Goal: Information Seeking & Learning: Learn about a topic

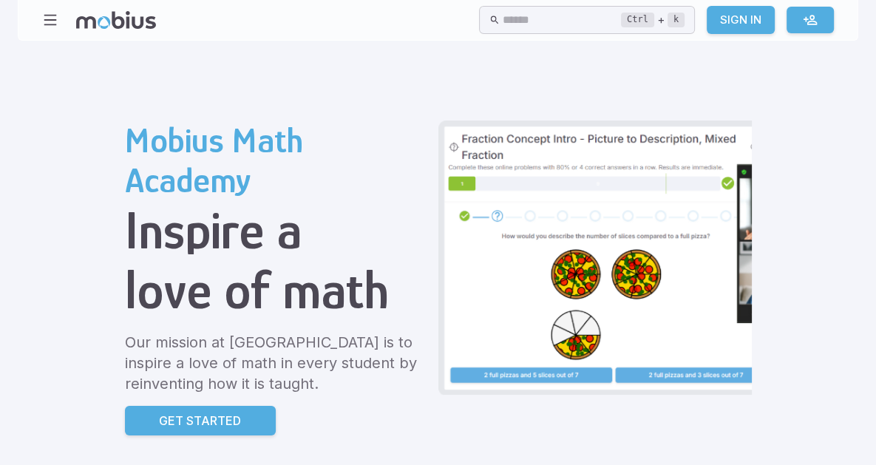
click at [0, 0] on span "Math" at bounding box center [0, 0] width 0 height 0
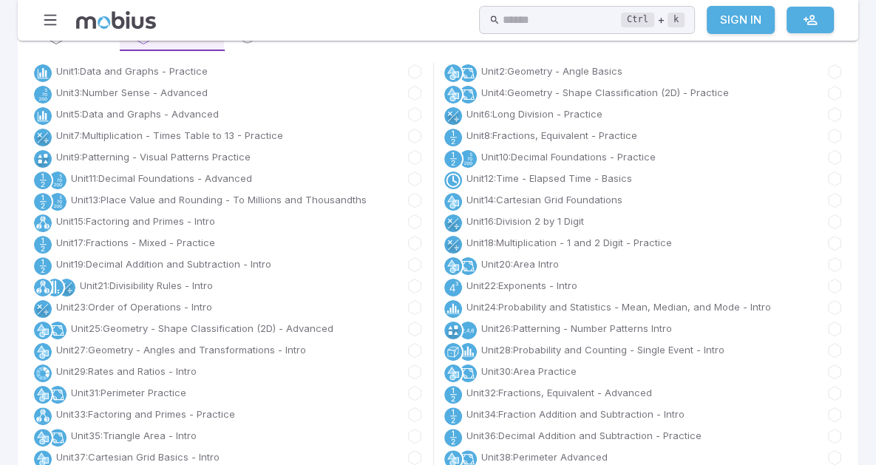
click at [246, 143] on link "Unit 7 : Multiplication - Times Table to 13 - Practice" at bounding box center [169, 136] width 227 height 15
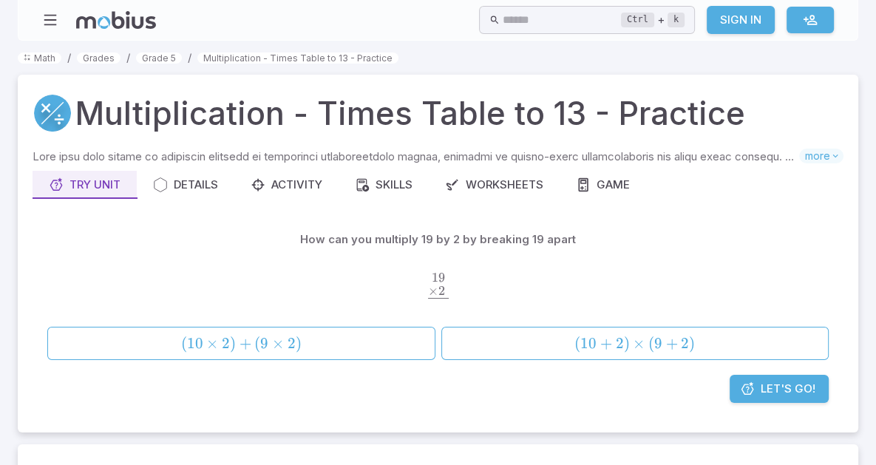
click at [283, 353] on span "×" at bounding box center [278, 343] width 12 height 18
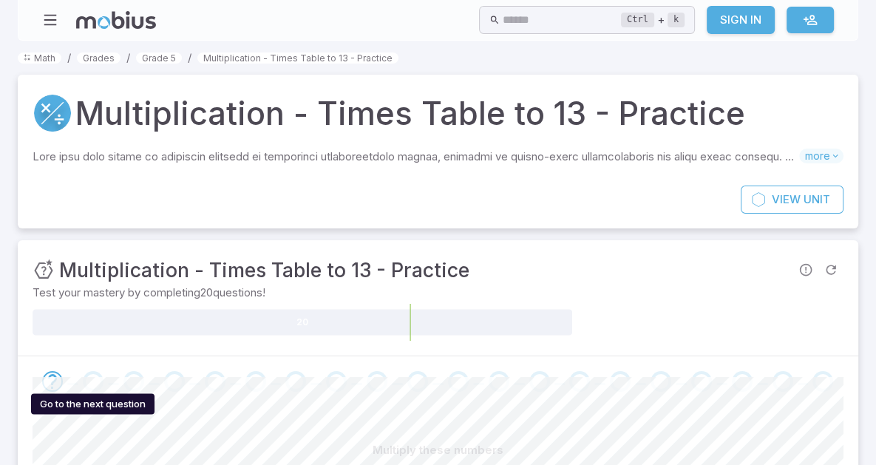
click at [90, 376] on div "Go to the next question" at bounding box center [93, 381] width 21 height 21
click at [95, 379] on div "Go to the next question" at bounding box center [93, 381] width 21 height 21
